Goal: Task Accomplishment & Management: Use online tool/utility

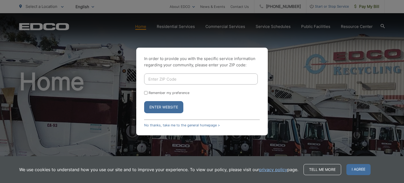
click at [166, 79] on input "Enter ZIP Code" at bounding box center [201, 78] width 114 height 11
type input "92003"
click at [148, 93] on div "Remember my preference" at bounding box center [202, 93] width 116 height 4
click at [147, 94] on input "Remember my preference" at bounding box center [145, 92] width 3 height 3
checkbox input "true"
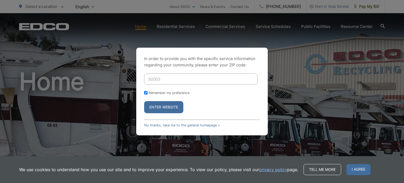
click at [161, 109] on button "Enter Website" at bounding box center [163, 107] width 39 height 12
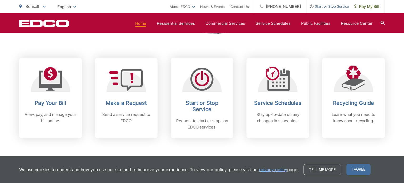
scroll to position [205, 0]
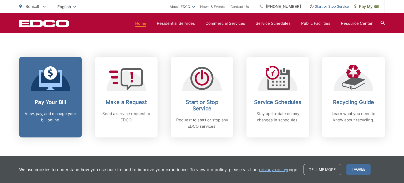
click at [50, 101] on h2 "Pay Your Bill" at bounding box center [50, 102] width 52 height 6
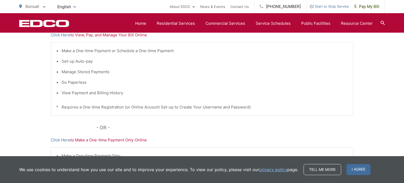
scroll to position [123, 0]
click at [62, 36] on link "Click Here" at bounding box center [60, 35] width 19 height 6
